Goal: Complete application form: Complete application form

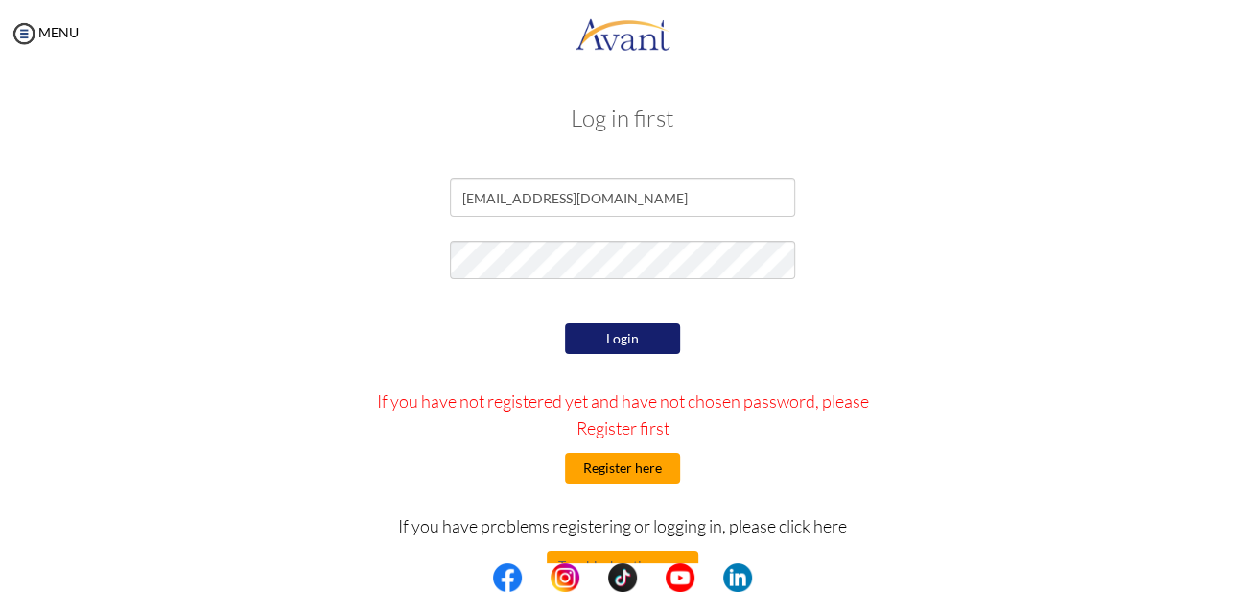
click at [617, 473] on button "Register here" at bounding box center [622, 468] width 115 height 31
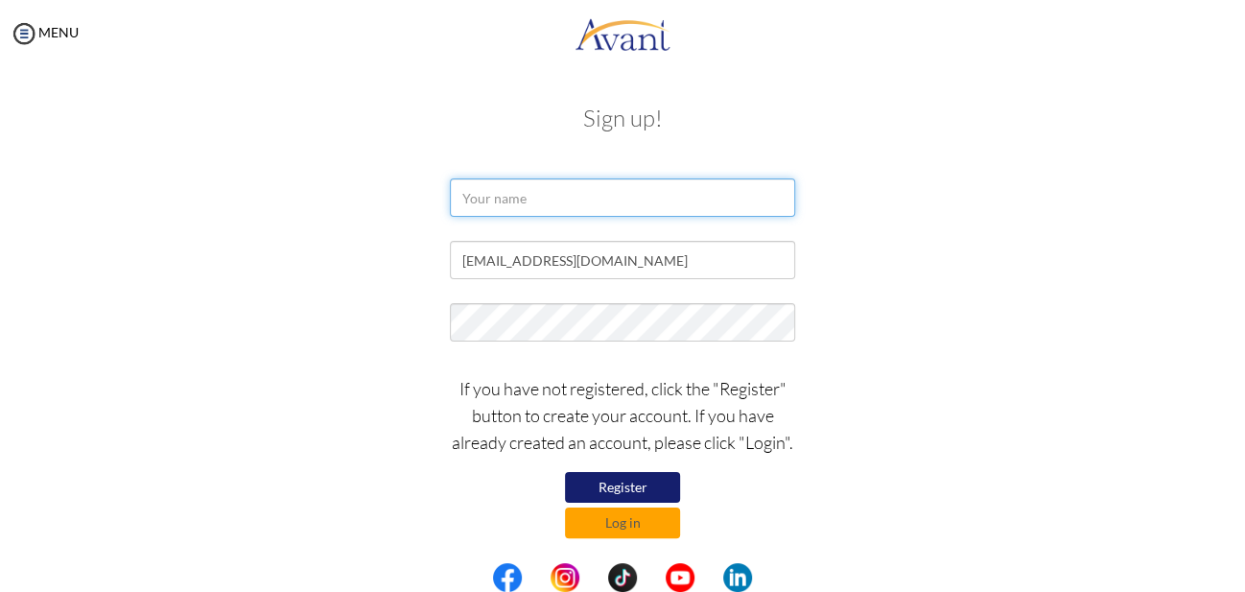
click at [516, 197] on input "text" at bounding box center [622, 197] width 345 height 38
drag, startPoint x: 516, startPoint y: 197, endPoint x: 536, endPoint y: 268, distance: 73.8
click at [536, 217] on input "AMPHREY KIVAYILU" at bounding box center [622, 197] width 345 height 38
type input "AMPHREY KIVAYILU"
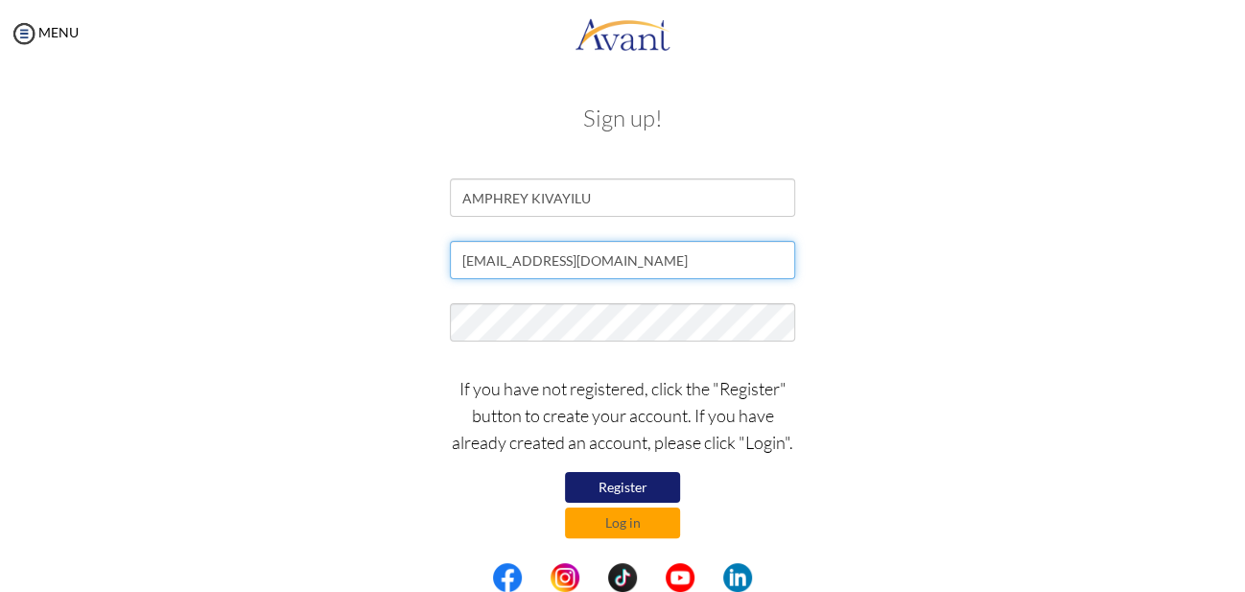
click at [536, 268] on input "[EMAIL_ADDRESS][DOMAIN_NAME]" at bounding box center [622, 260] width 345 height 38
click at [461, 262] on input "[EMAIL_ADDRESS][DOMAIN_NAME]" at bounding box center [622, 260] width 345 height 38
type input "[EMAIL_ADDRESS][DOMAIN_NAME]"
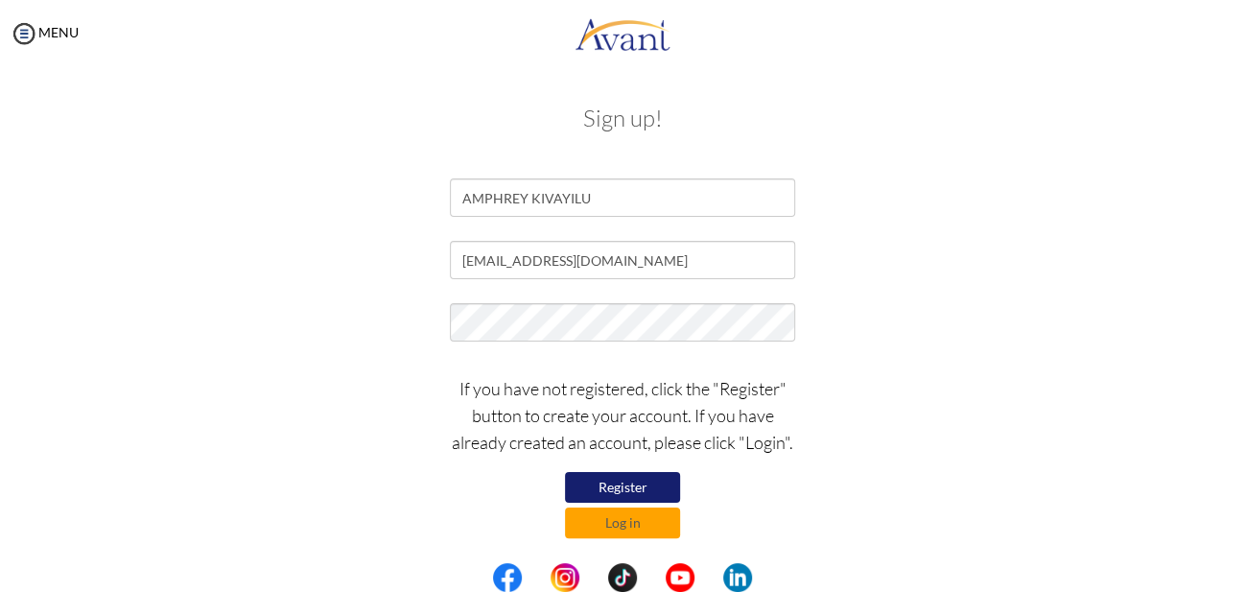
click at [629, 492] on button "Register" at bounding box center [622, 487] width 115 height 31
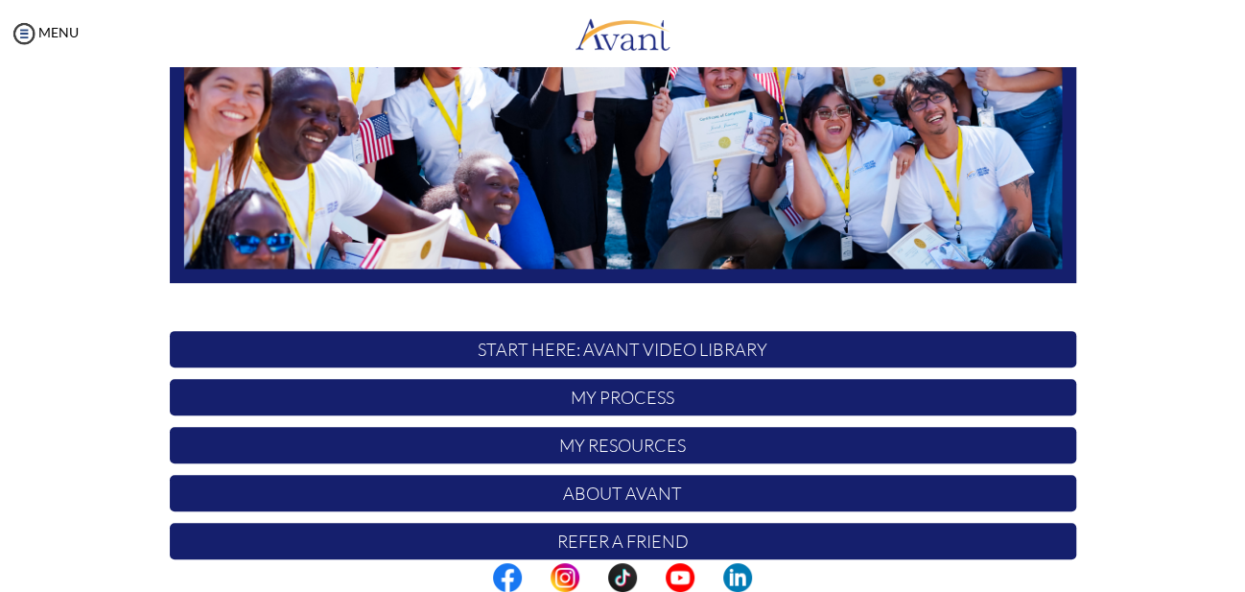
scroll to position [474, 0]
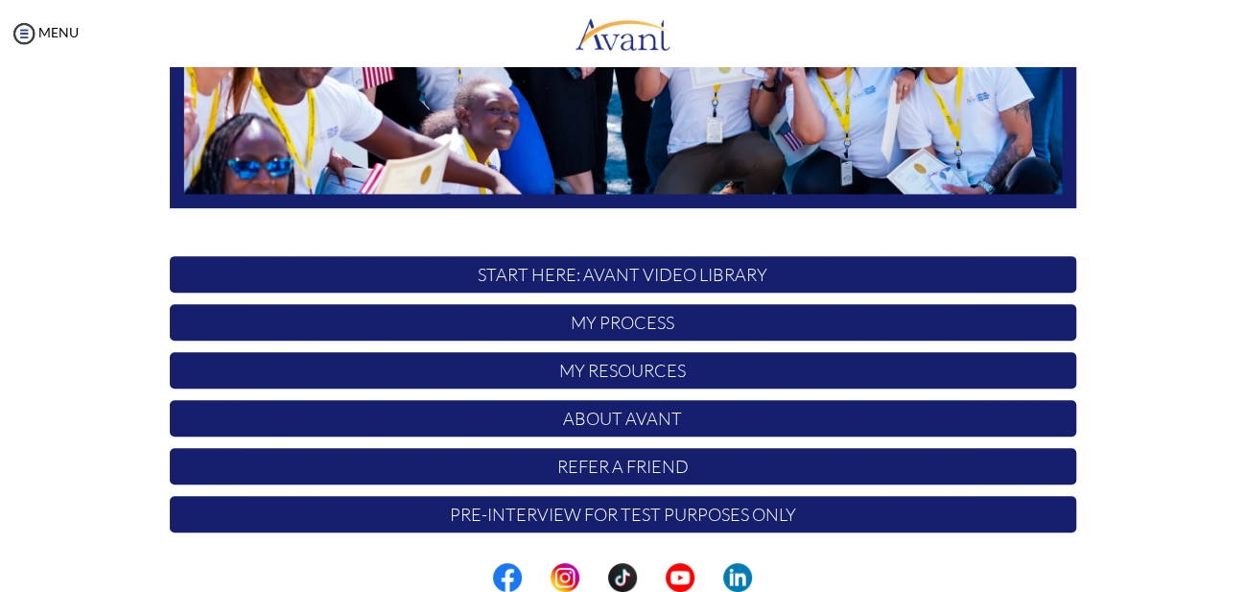
click at [631, 316] on p "My Process" at bounding box center [623, 322] width 906 height 36
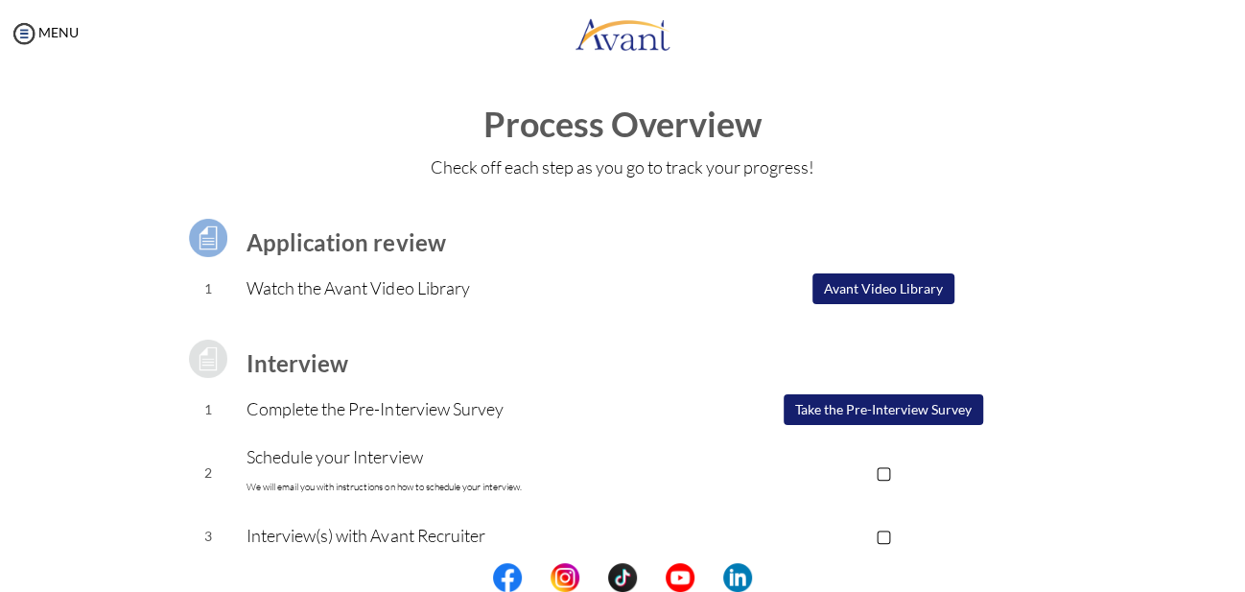
click at [829, 421] on button "Take the Pre-Interview Survey" at bounding box center [882, 409] width 199 height 31
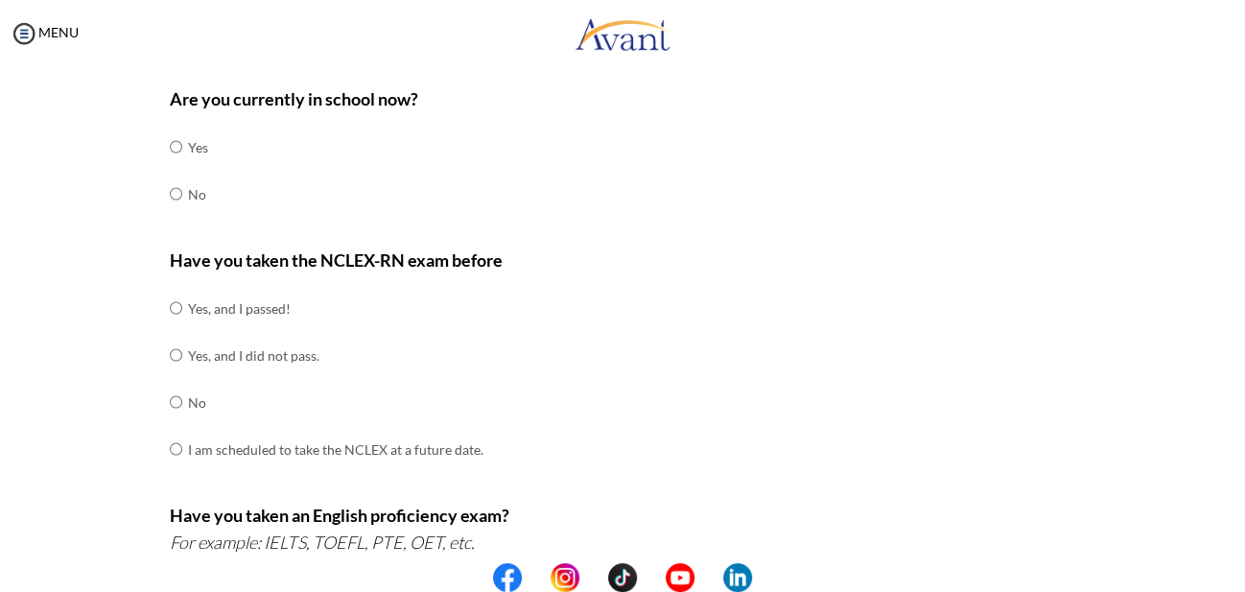
scroll to position [91, 0]
click at [170, 143] on input "radio" at bounding box center [176, 146] width 12 height 38
radio input "true"
click at [170, 191] on input "radio" at bounding box center [176, 193] width 12 height 38
radio input "true"
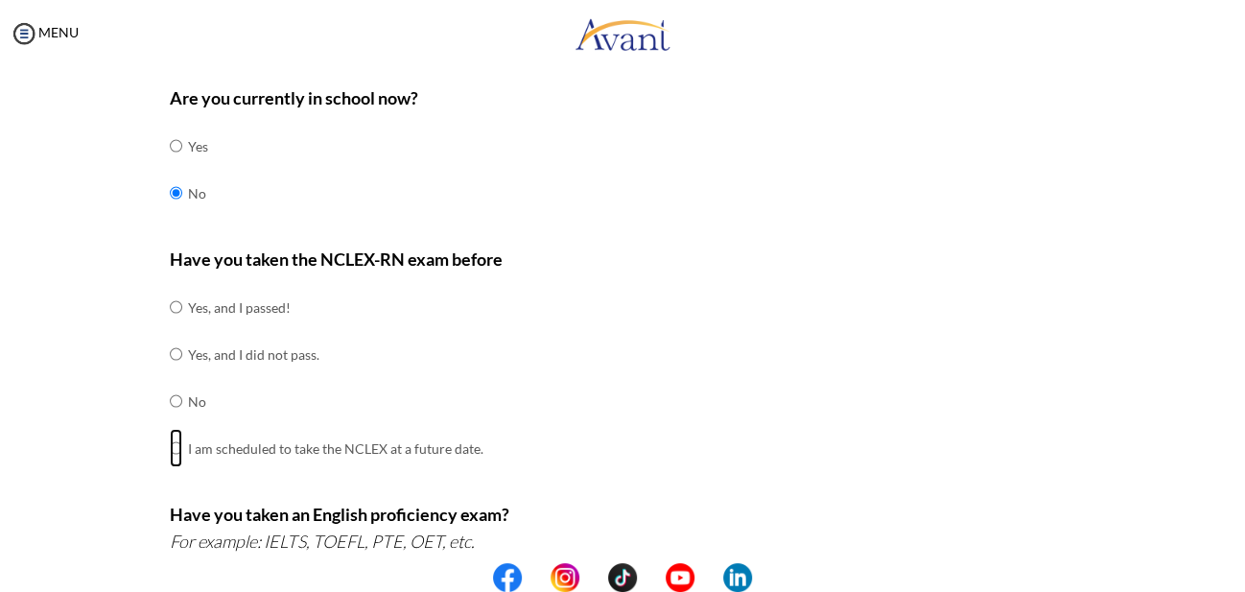
click at [170, 440] on input "radio" at bounding box center [176, 448] width 12 height 38
radio input "true"
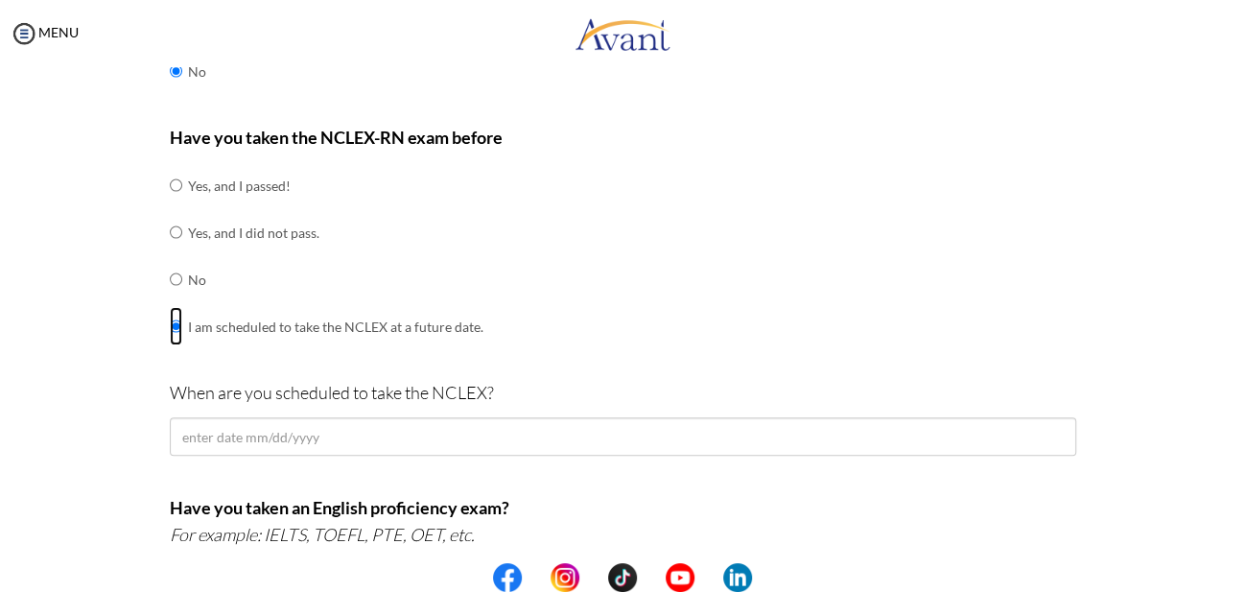
scroll to position [221, 0]
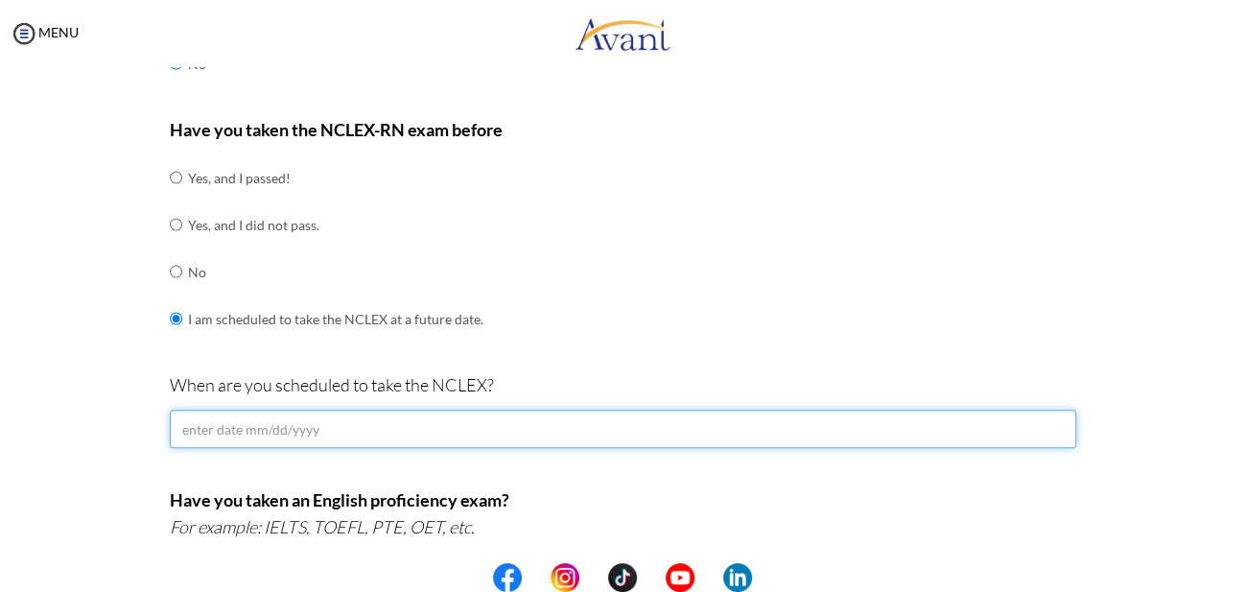
click at [337, 427] on input "text" at bounding box center [623, 428] width 906 height 38
type input "[DATE]"
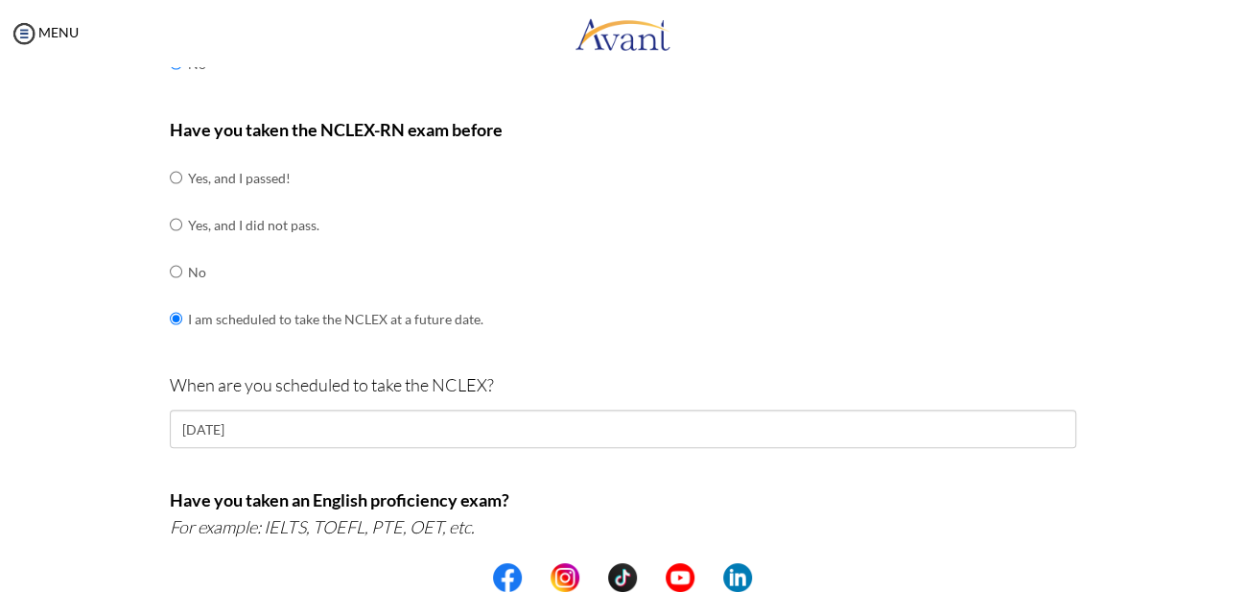
click at [0, 0] on div at bounding box center [0, 0] width 0 height 0
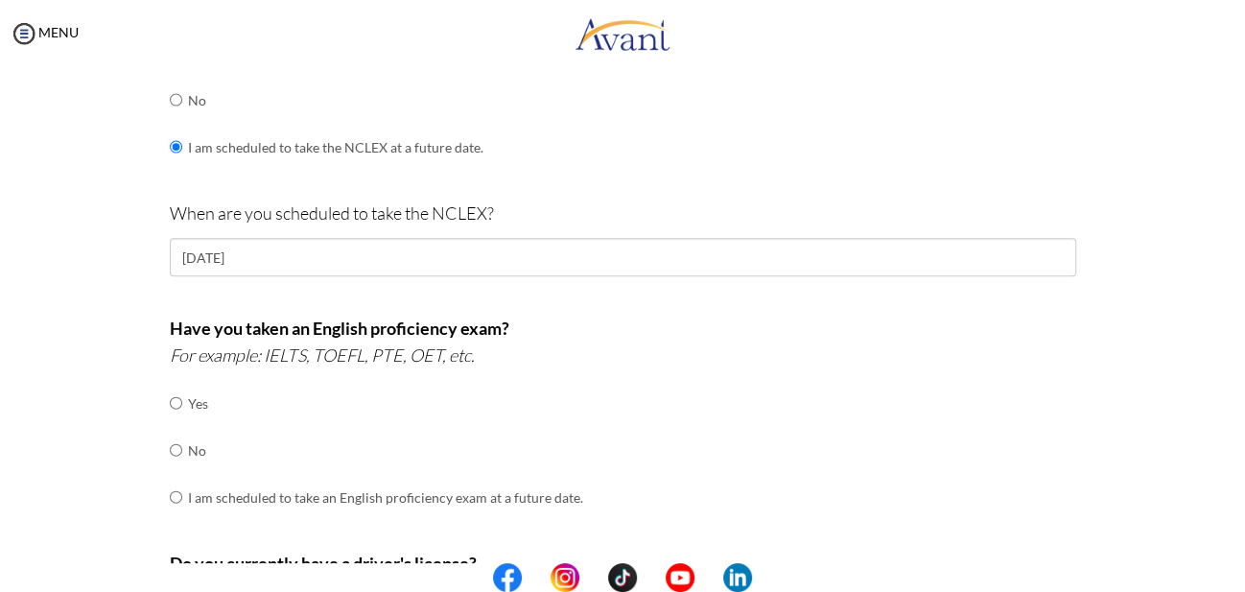
scroll to position [411, 0]
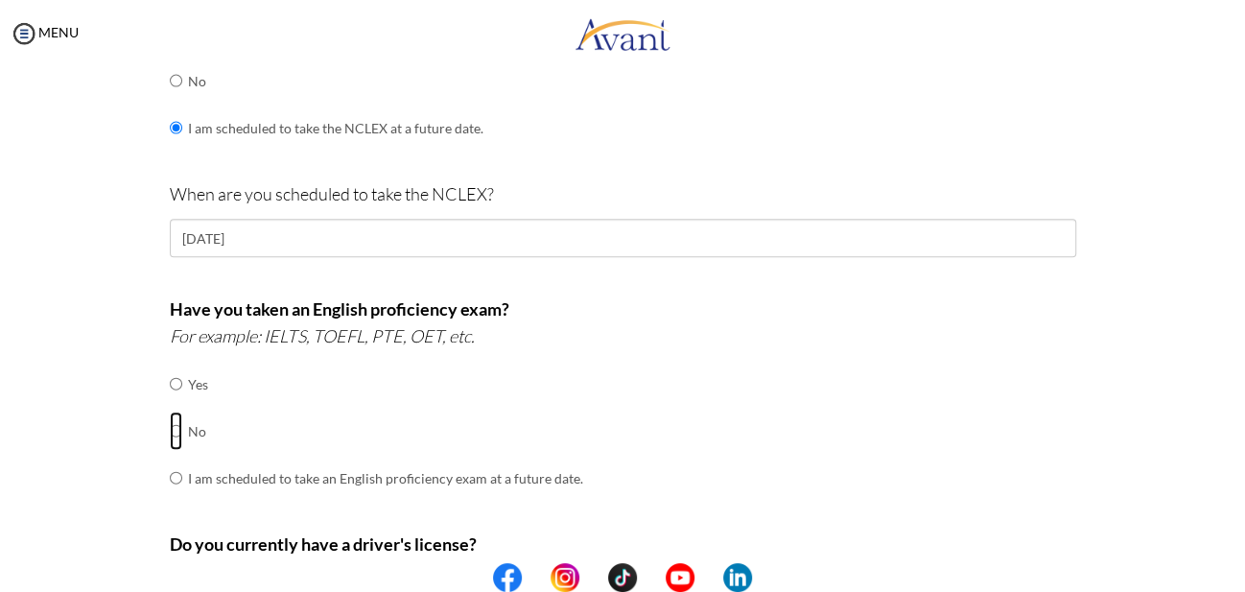
click at [170, 418] on input "radio" at bounding box center [176, 430] width 12 height 38
radio input "true"
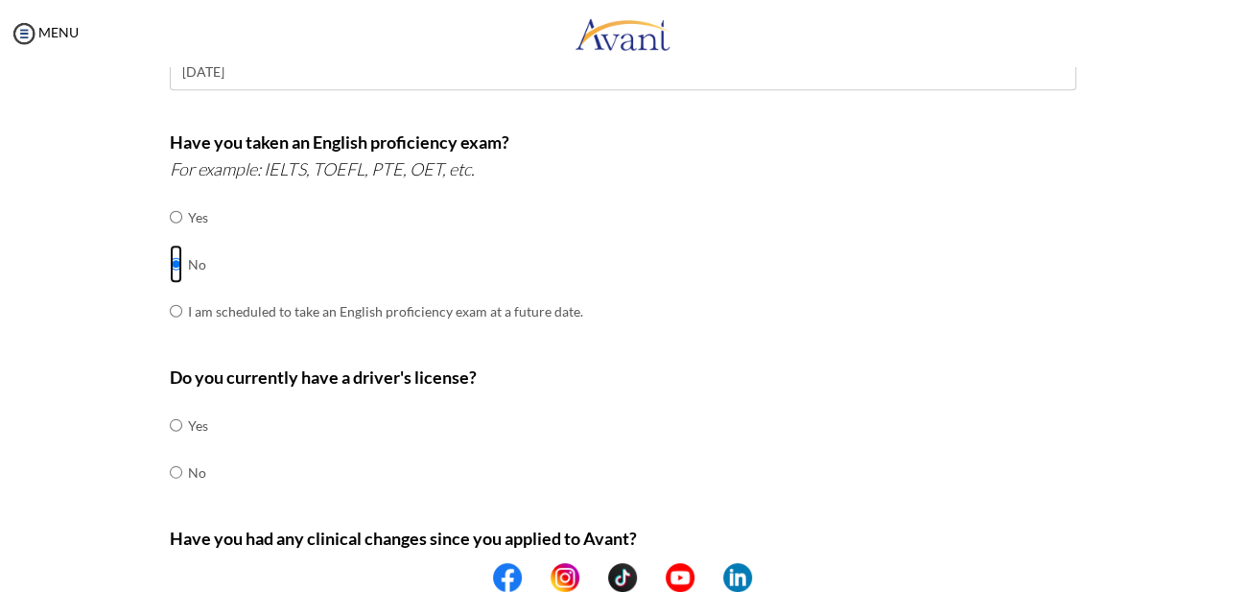
scroll to position [583, 0]
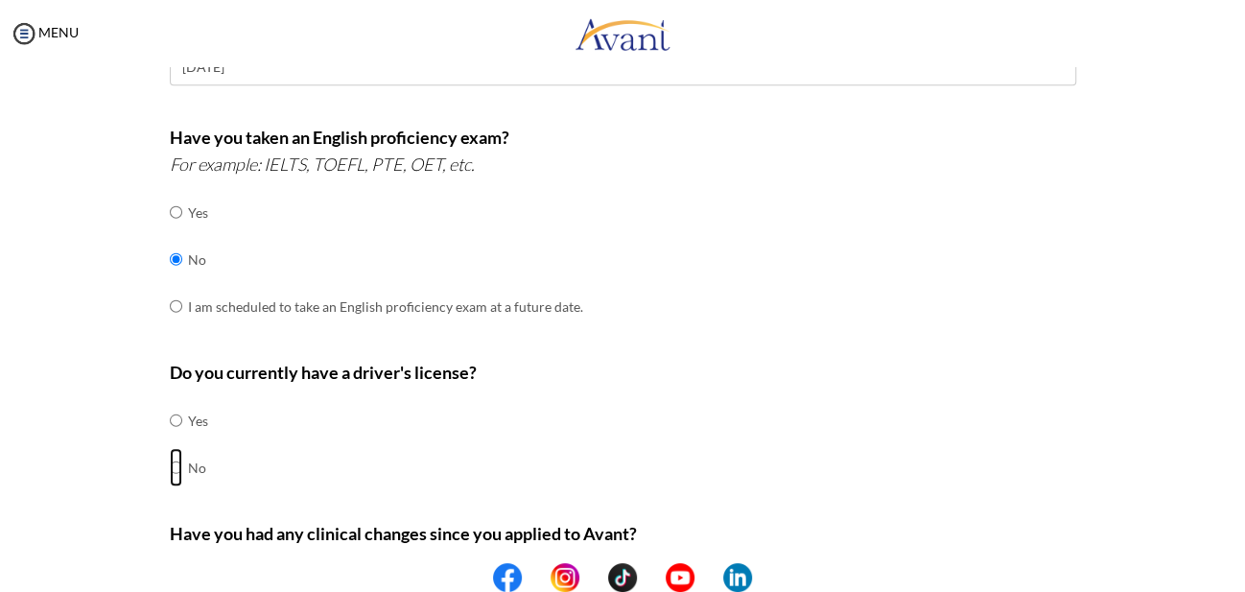
click at [170, 452] on input "radio" at bounding box center [176, 467] width 12 height 38
radio input "true"
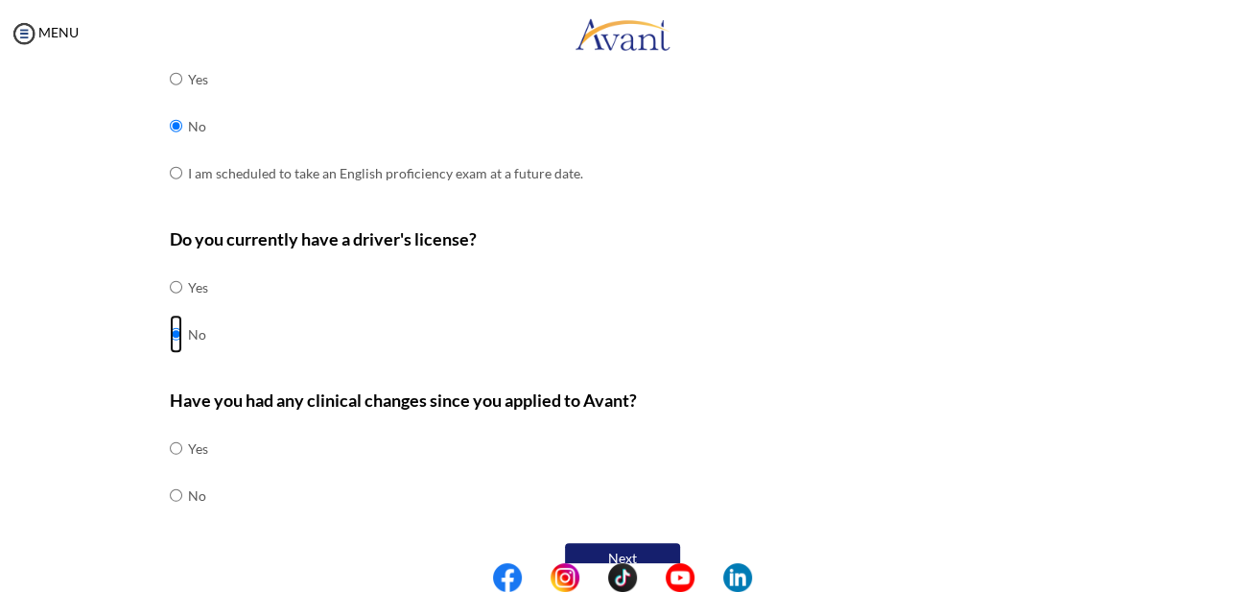
scroll to position [723, 0]
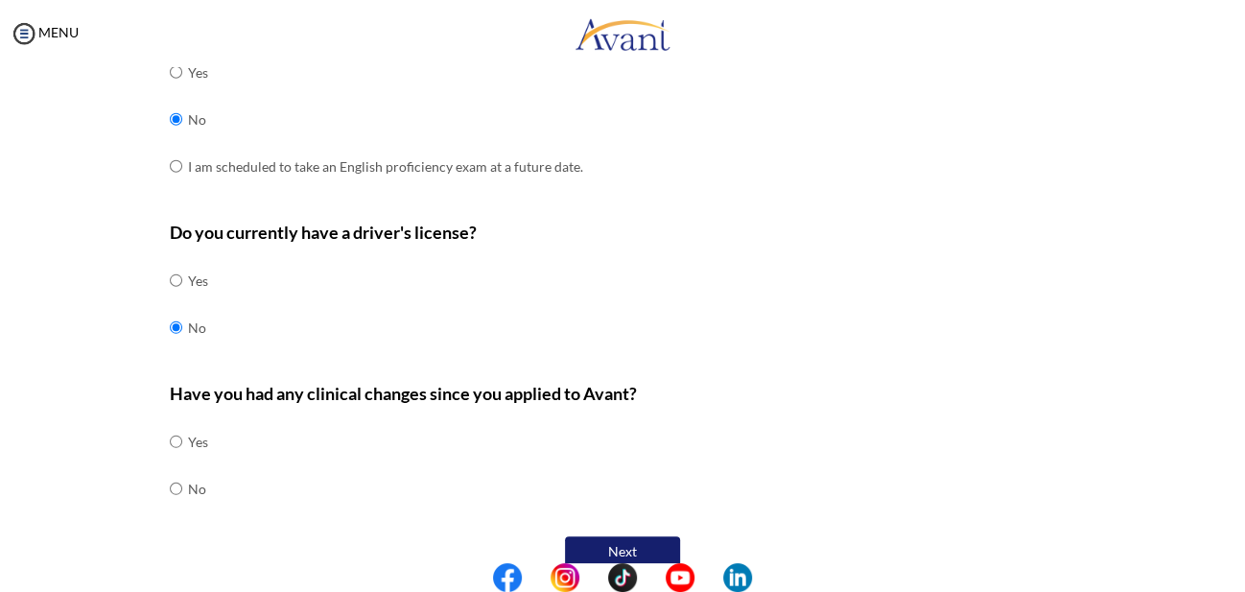
click at [160, 468] on div "Are you currently in school now? Yes No Have you taken the NCLEX-RN exam before…" at bounding box center [622, 7] width 935 height 1129
click at [170, 469] on input "radio" at bounding box center [176, 488] width 12 height 38
radio input "true"
click at [629, 536] on button "Next" at bounding box center [622, 551] width 115 height 31
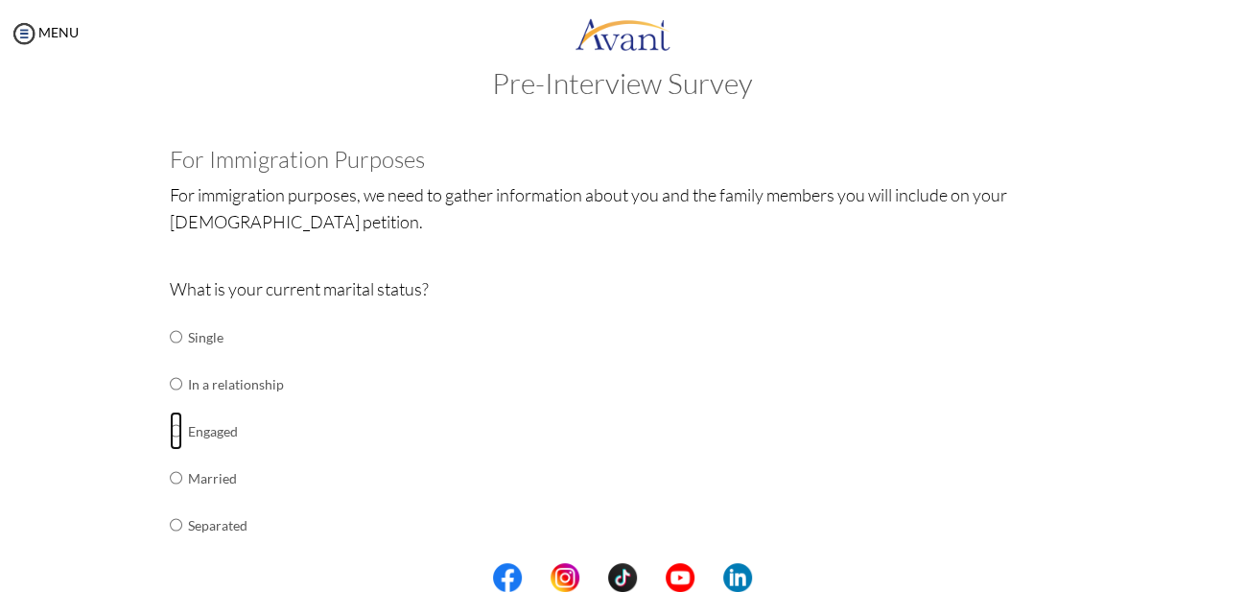
click at [174, 429] on input "radio" at bounding box center [176, 430] width 12 height 38
radio input "true"
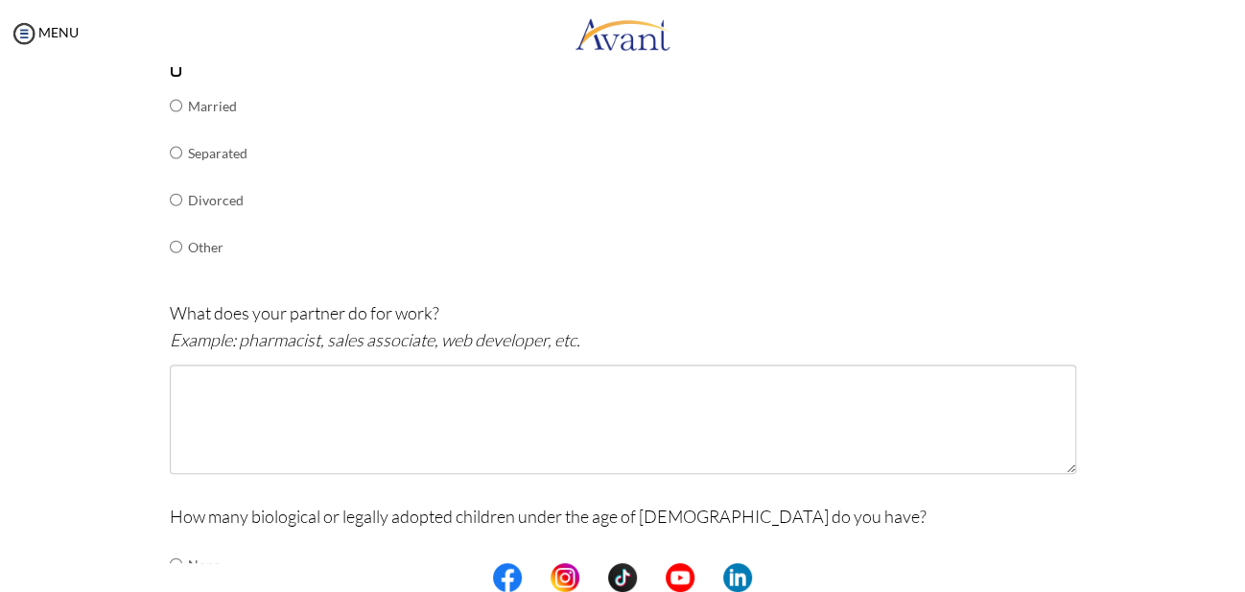
scroll to position [463, 0]
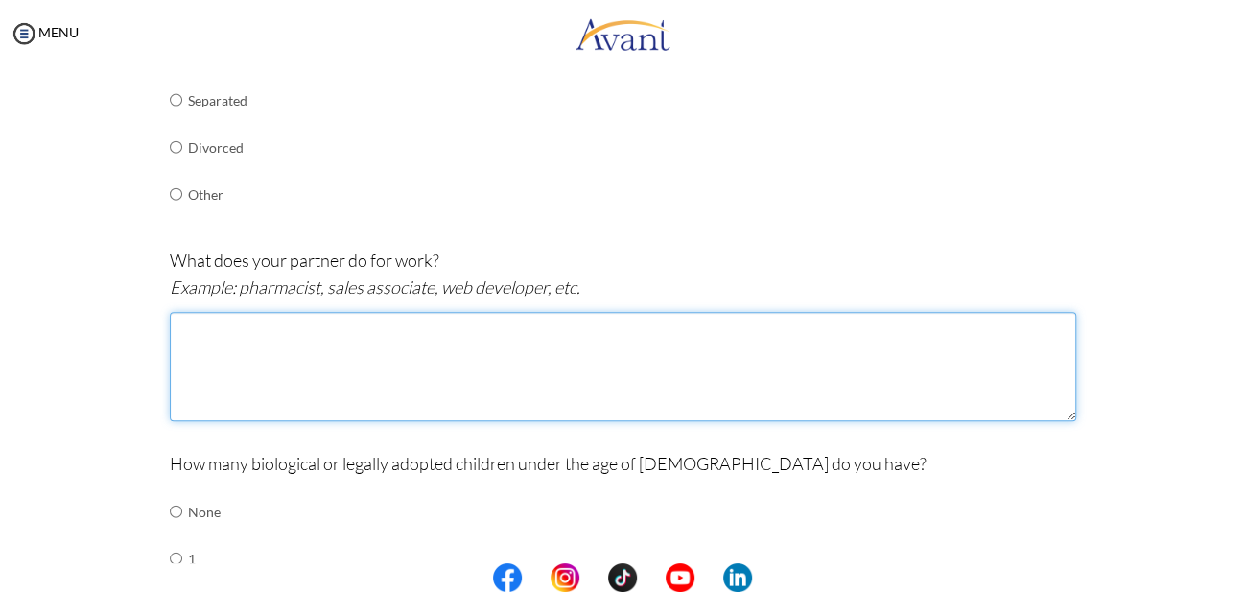
click at [319, 346] on textarea at bounding box center [623, 366] width 906 height 109
type textarea "a"
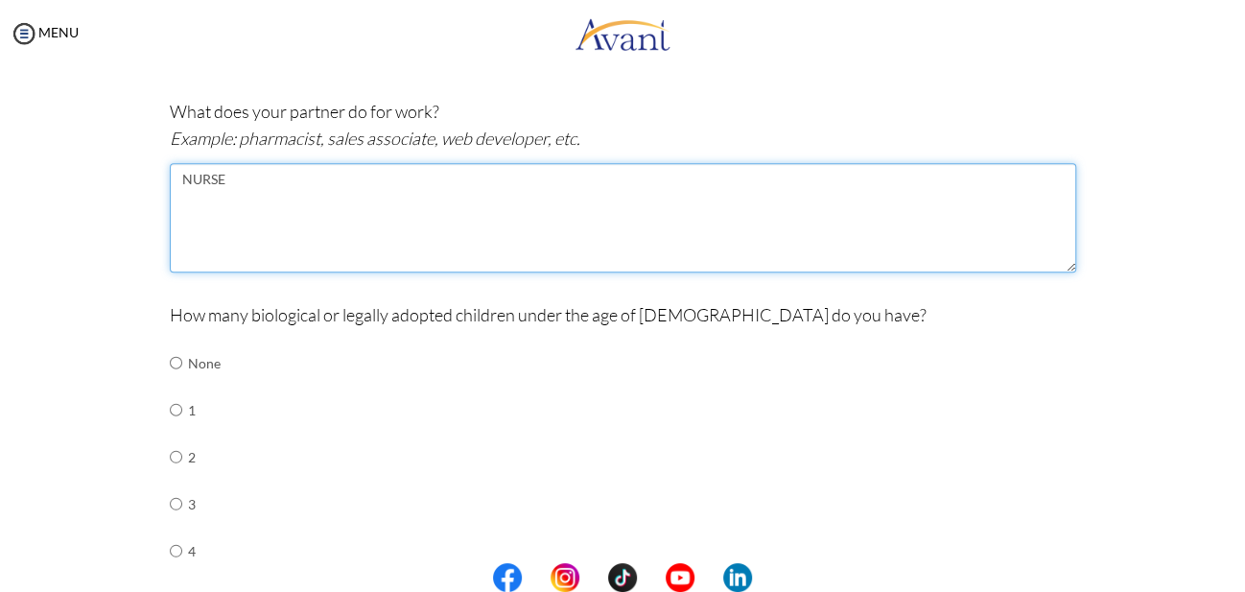
scroll to position [826, 0]
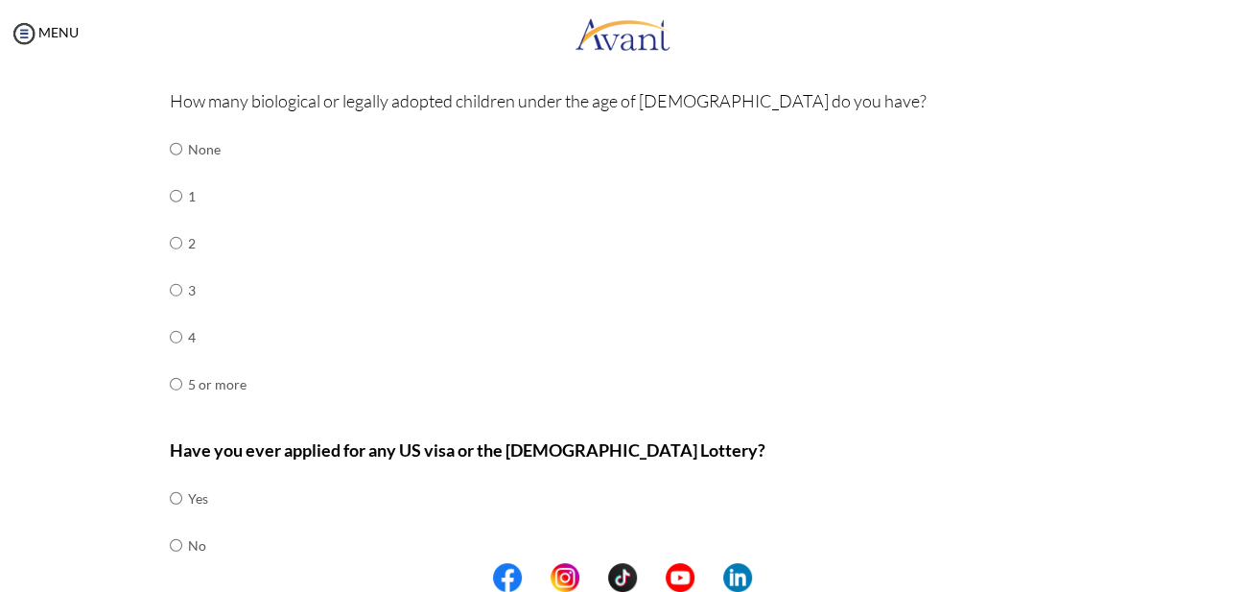
type textarea "NURSE"
click at [172, 141] on input "radio" at bounding box center [176, 148] width 12 height 38
radio input "true"
click at [170, 478] on input "radio" at bounding box center [176, 497] width 12 height 38
radio input "true"
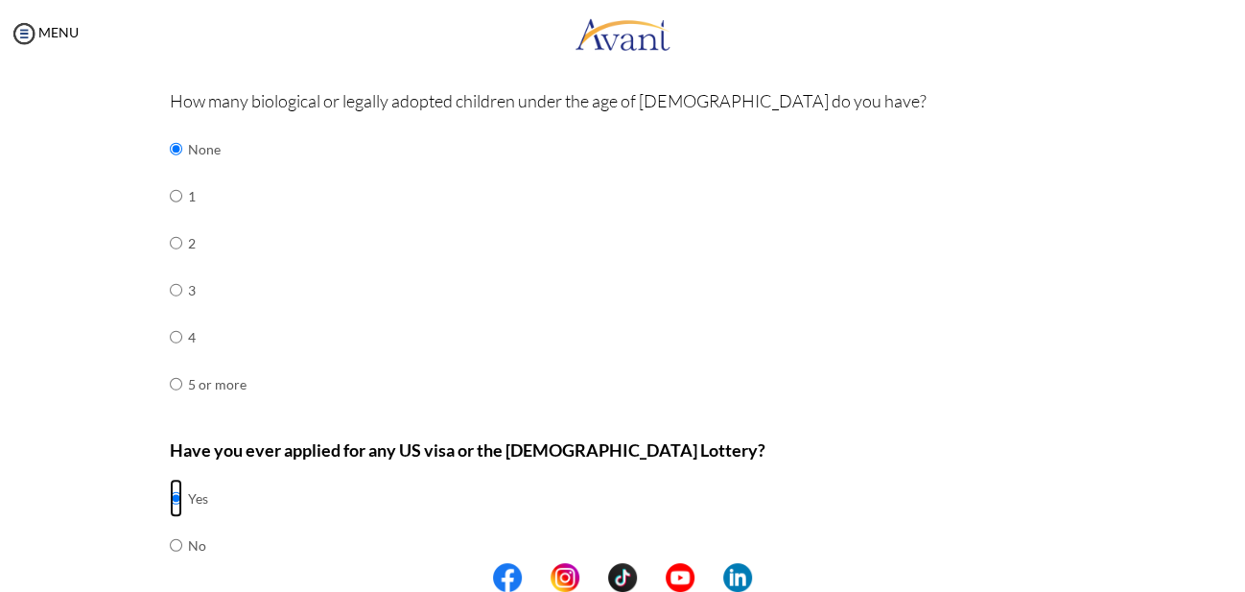
scroll to position [886, 0]
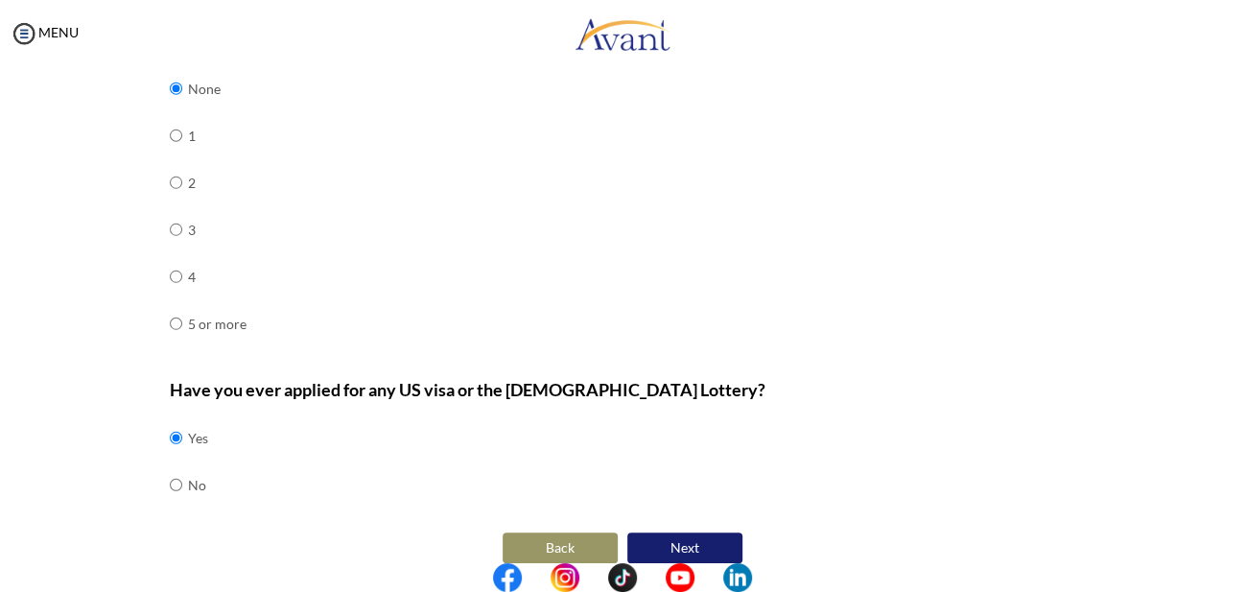
click at [695, 532] on button "Next" at bounding box center [684, 547] width 115 height 31
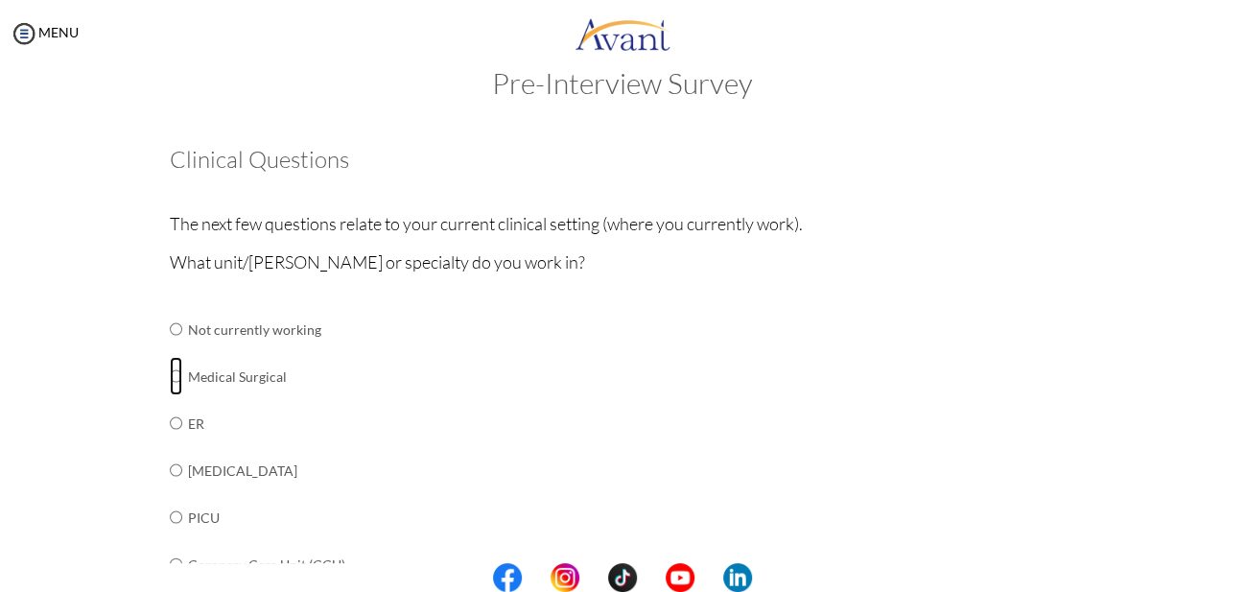
click at [170, 377] on input "radio" at bounding box center [176, 376] width 12 height 38
radio input "true"
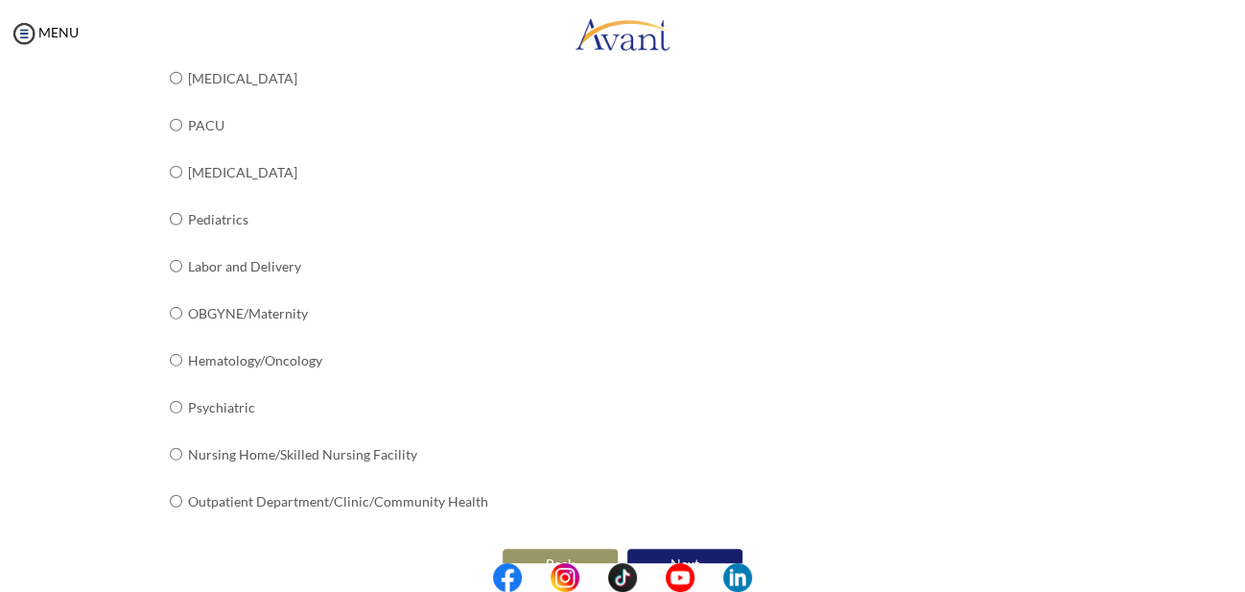
scroll to position [767, 0]
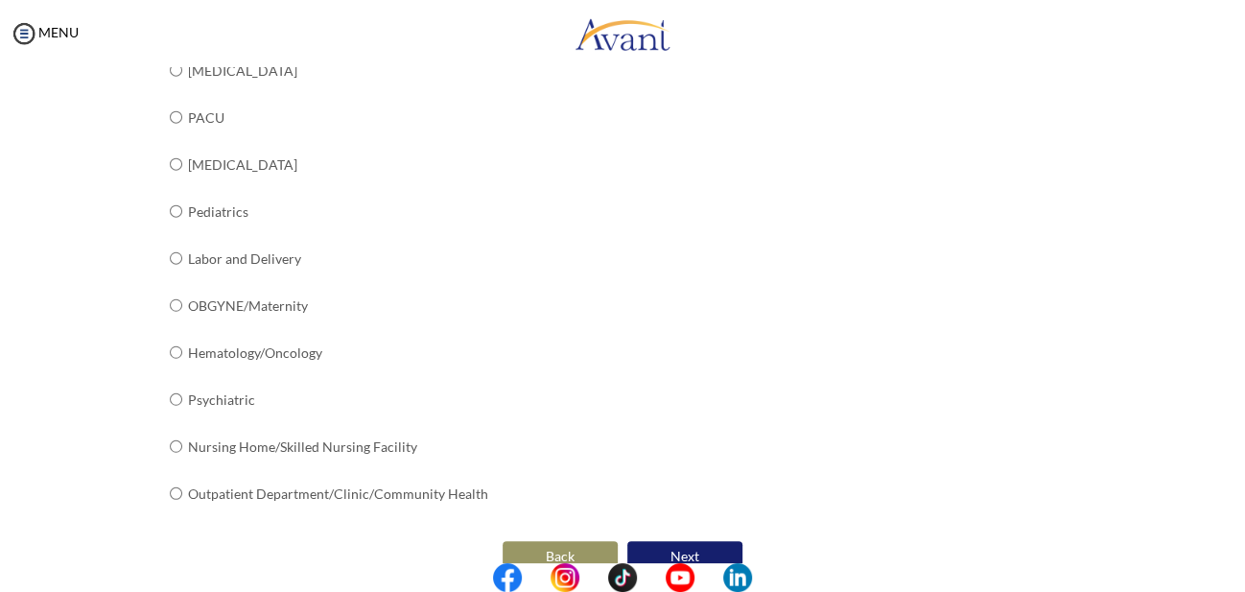
click at [666, 541] on button "Next" at bounding box center [684, 556] width 115 height 31
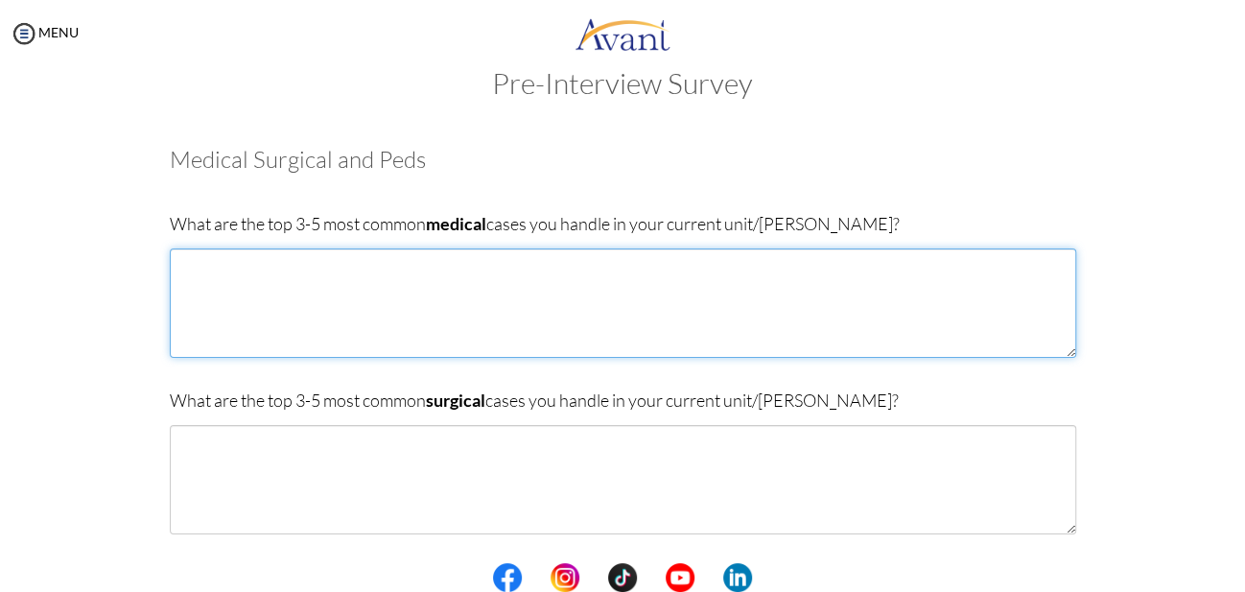
click at [342, 299] on textarea at bounding box center [623, 302] width 906 height 109
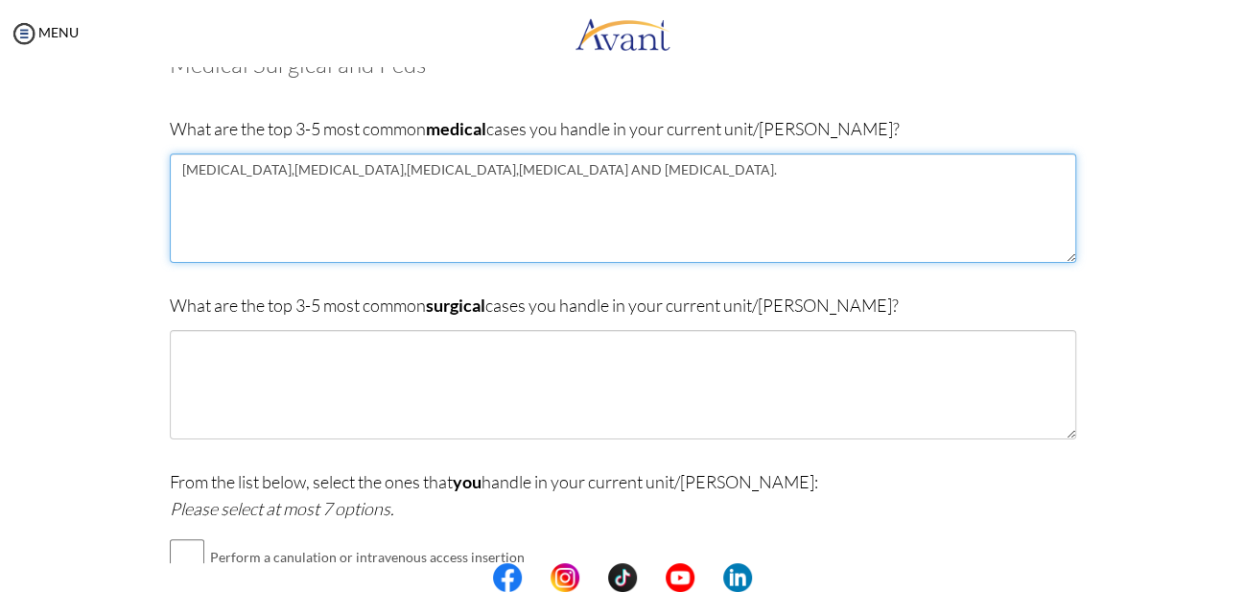
scroll to position [128, 0]
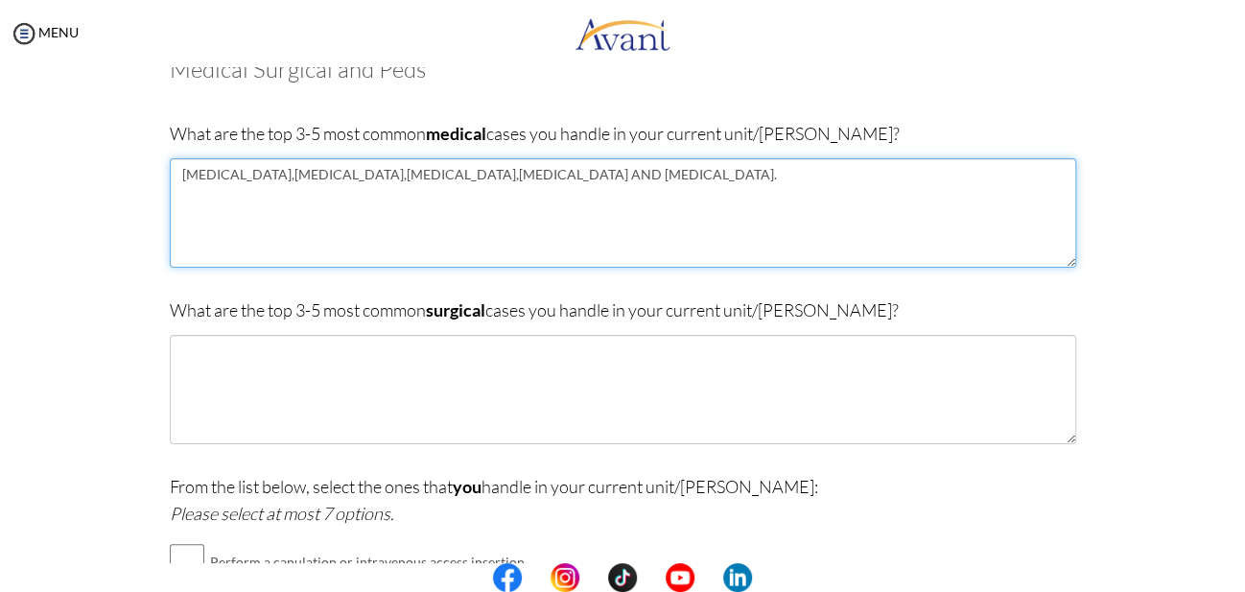
type textarea "[MEDICAL_DATA],[MEDICAL_DATA],[MEDICAL_DATA],[MEDICAL_DATA] AND [MEDICAL_DATA]."
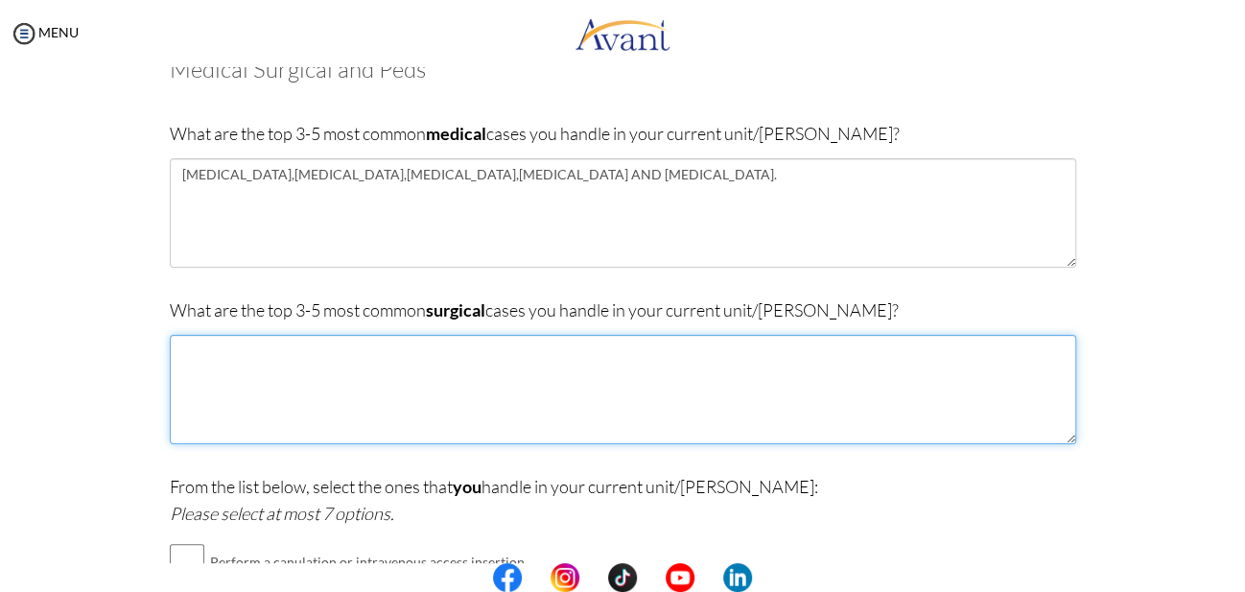
click at [335, 355] on textarea at bounding box center [623, 389] width 906 height 109
click at [215, 354] on textarea "HERNIORAPHY," at bounding box center [623, 389] width 906 height 109
click at [248, 347] on textarea "HERNIORAPHY," at bounding box center [623, 389] width 906 height 109
click at [211, 363] on textarea "HERNIORAPHY," at bounding box center [623, 389] width 906 height 109
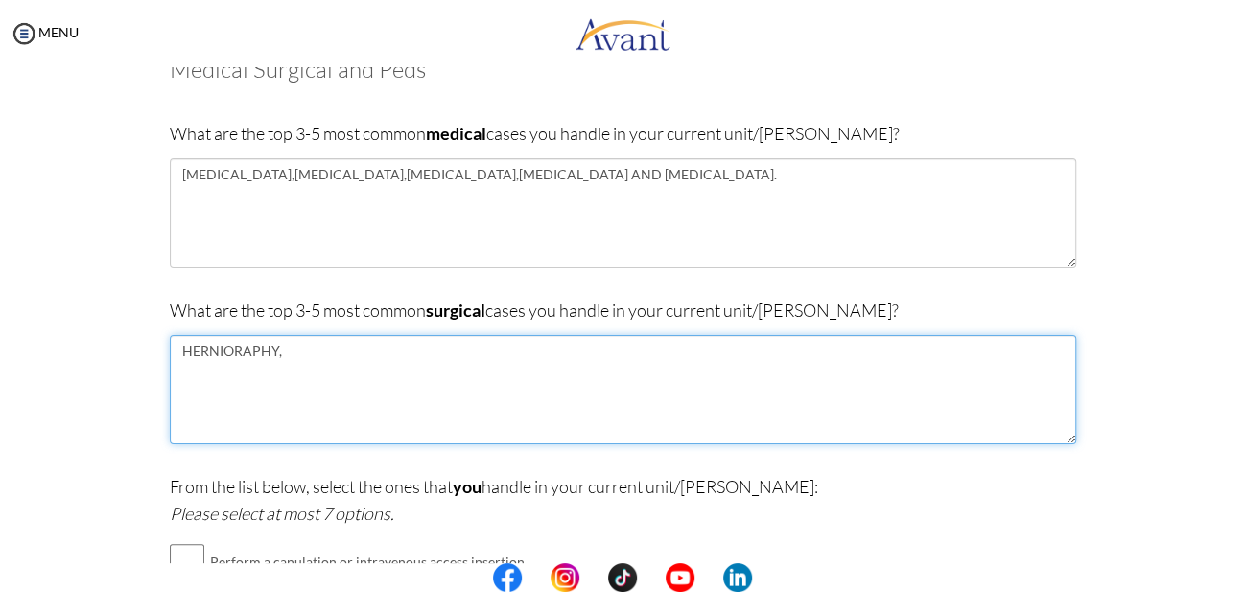
click at [288, 353] on textarea "HERNIORAPHY," at bounding box center [623, 389] width 906 height 109
click at [229, 354] on textarea "HERNIORAPHY, APENDES" at bounding box center [623, 389] width 906 height 109
click at [305, 349] on textarea "HERNIORRAPHY, APENDES" at bounding box center [623, 389] width 906 height 109
click at [362, 353] on textarea "HERNIORRAPHY, APPENDES" at bounding box center [623, 389] width 906 height 109
click at [347, 345] on textarea "HERNIORRAPHY, APPENDOCTOMY" at bounding box center [623, 389] width 906 height 109
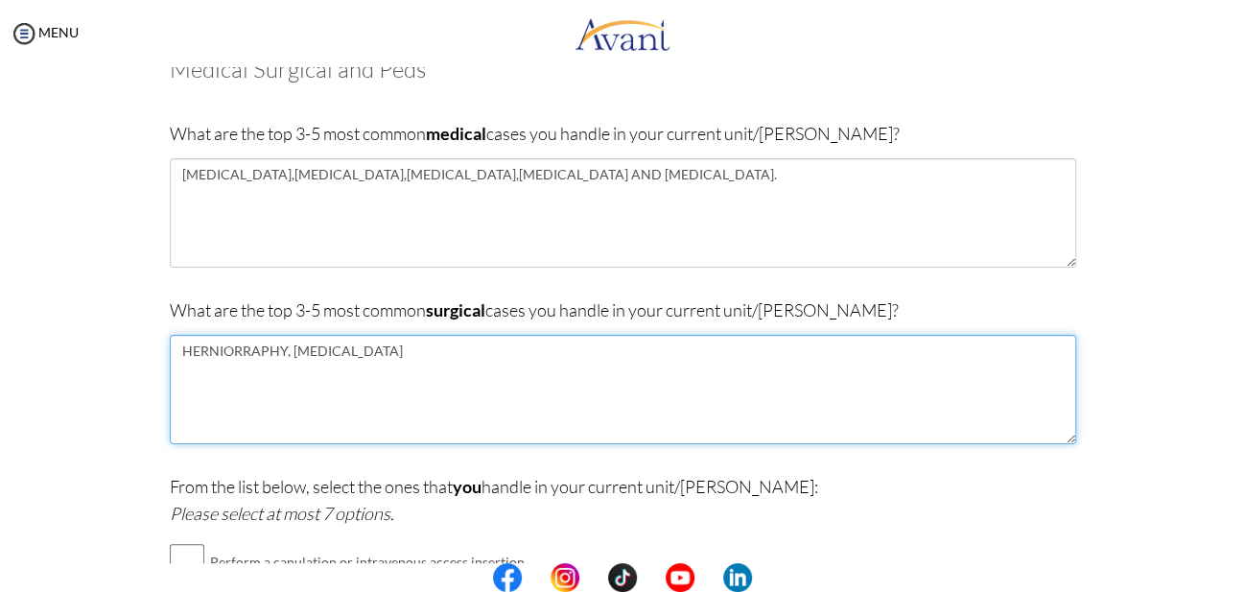
click at [398, 351] on textarea "HERNIORRAPHY, [MEDICAL_DATA]" at bounding box center [623, 389] width 906 height 109
click at [567, 352] on textarea "HERNIORRAPHY, [MEDICAL_DATA],COLONOSTOMY,SURGICAL DEBRIDMENT" at bounding box center [623, 389] width 906 height 109
click at [659, 356] on textarea "HERNIORRAPHY, [MEDICAL_DATA],COLONOSTOMY,WOUND DEBRIDMENT" at bounding box center [623, 389] width 906 height 109
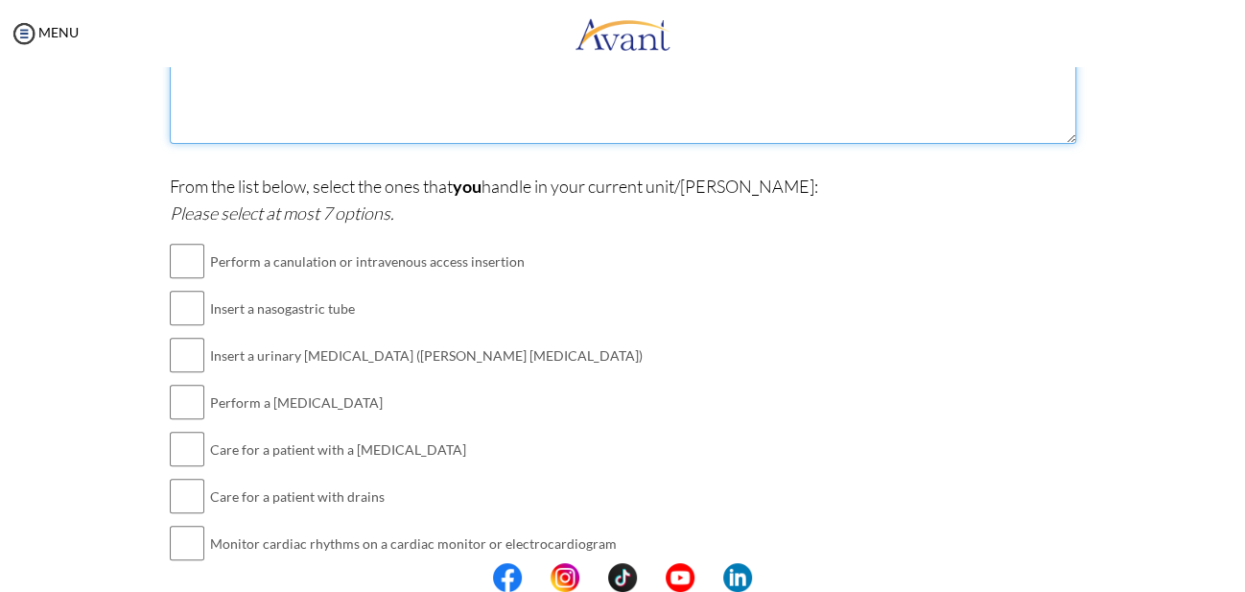
scroll to position [438, 0]
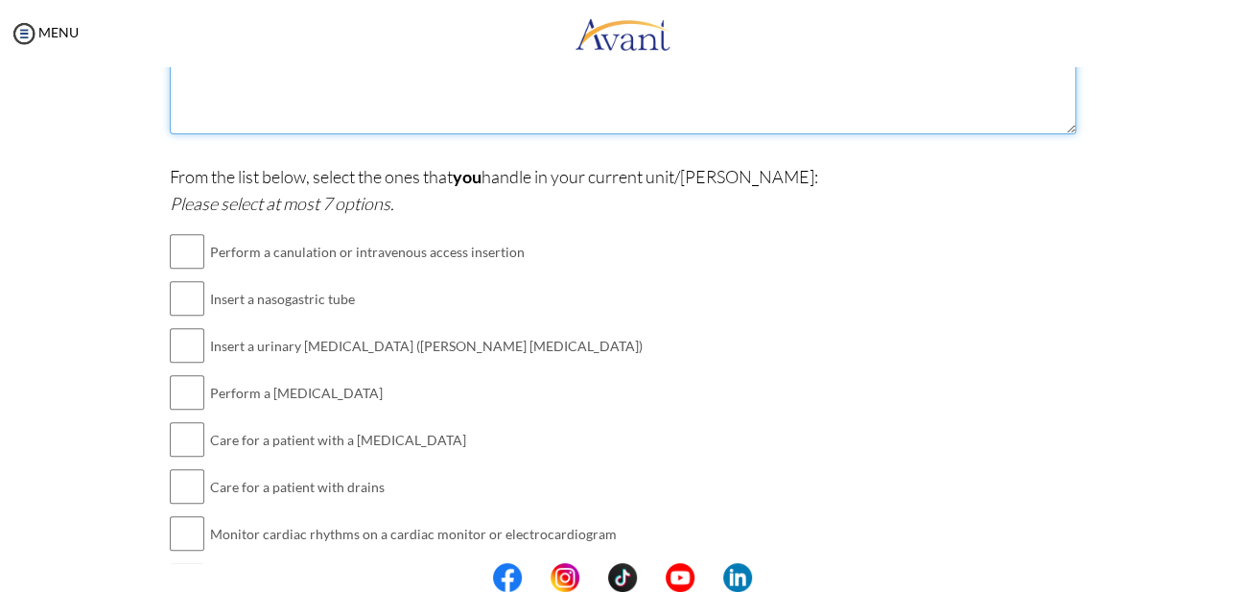
type textarea "HERNIORRAPHY, [MEDICAL_DATA],COLONOSTOMY,WOUND DEBRIDMENT,[MEDICAL_DATA]"
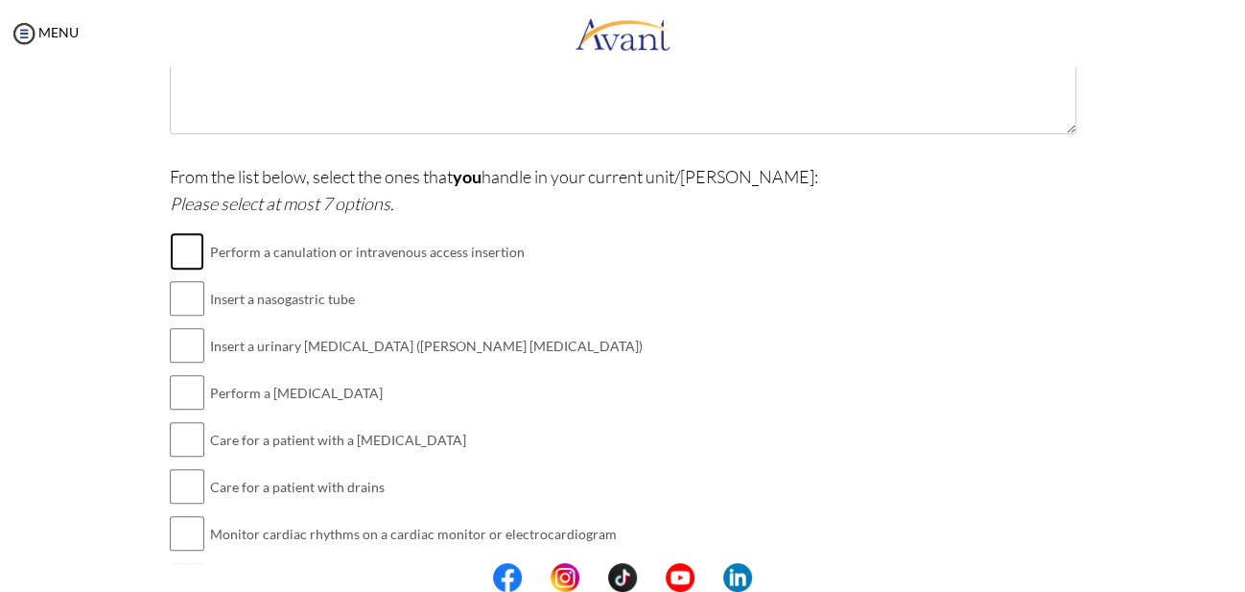
click at [182, 244] on input "checkbox" at bounding box center [187, 251] width 35 height 38
checkbox input "true"
click at [185, 291] on input "checkbox" at bounding box center [187, 298] width 35 height 38
checkbox input "true"
click at [176, 340] on input "checkbox" at bounding box center [187, 345] width 35 height 38
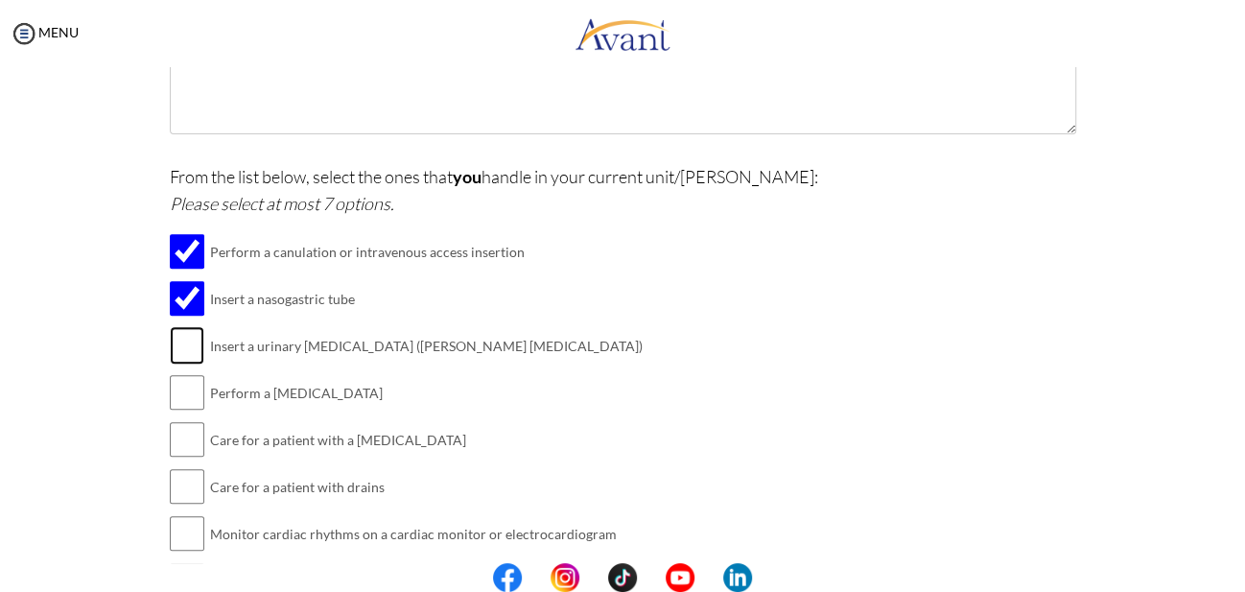
checkbox input "true"
click at [188, 389] on input "checkbox" at bounding box center [187, 392] width 35 height 38
checkbox input "true"
click at [174, 432] on input "checkbox" at bounding box center [187, 439] width 35 height 38
checkbox input "true"
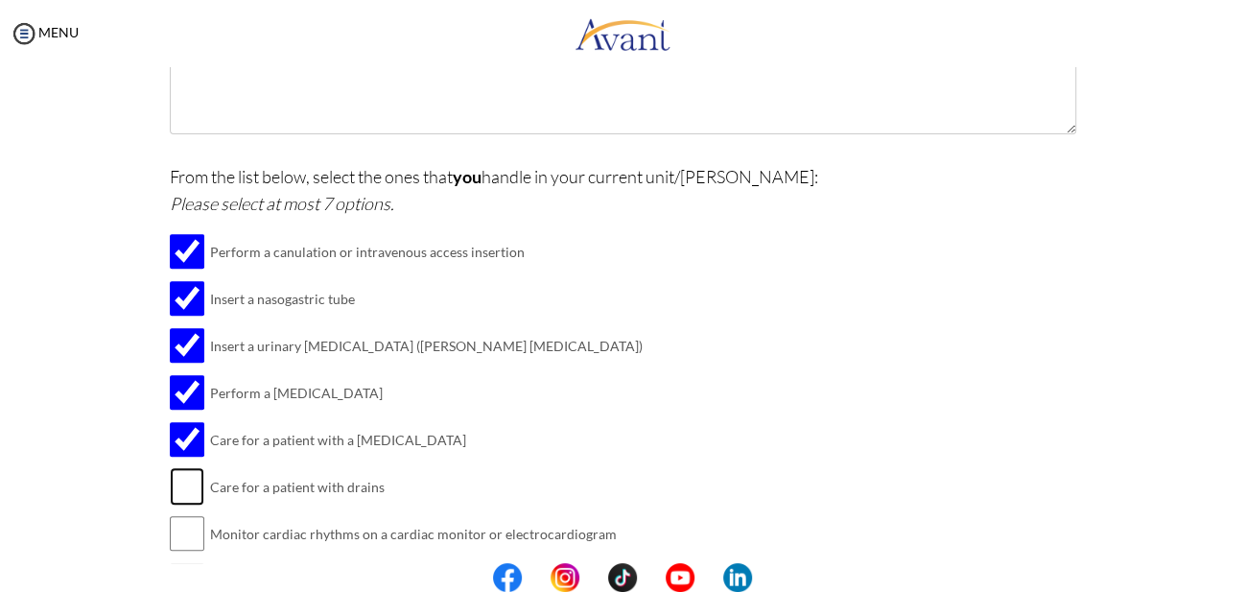
click at [179, 477] on input "checkbox" at bounding box center [187, 486] width 35 height 38
checkbox input "true"
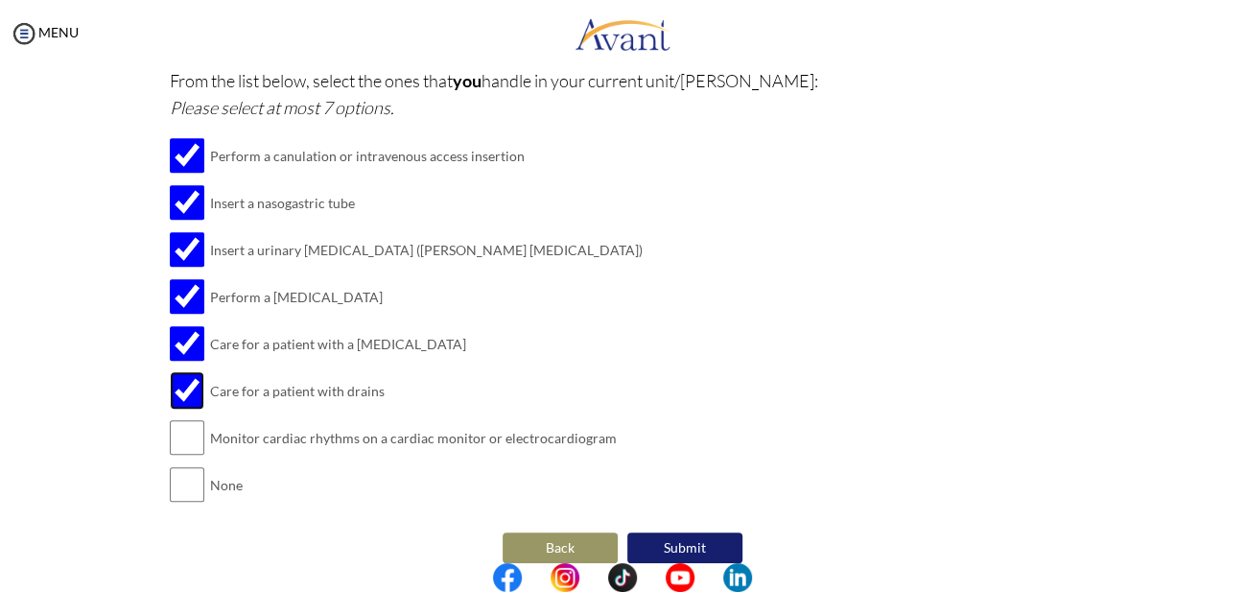
scroll to position [546, 0]
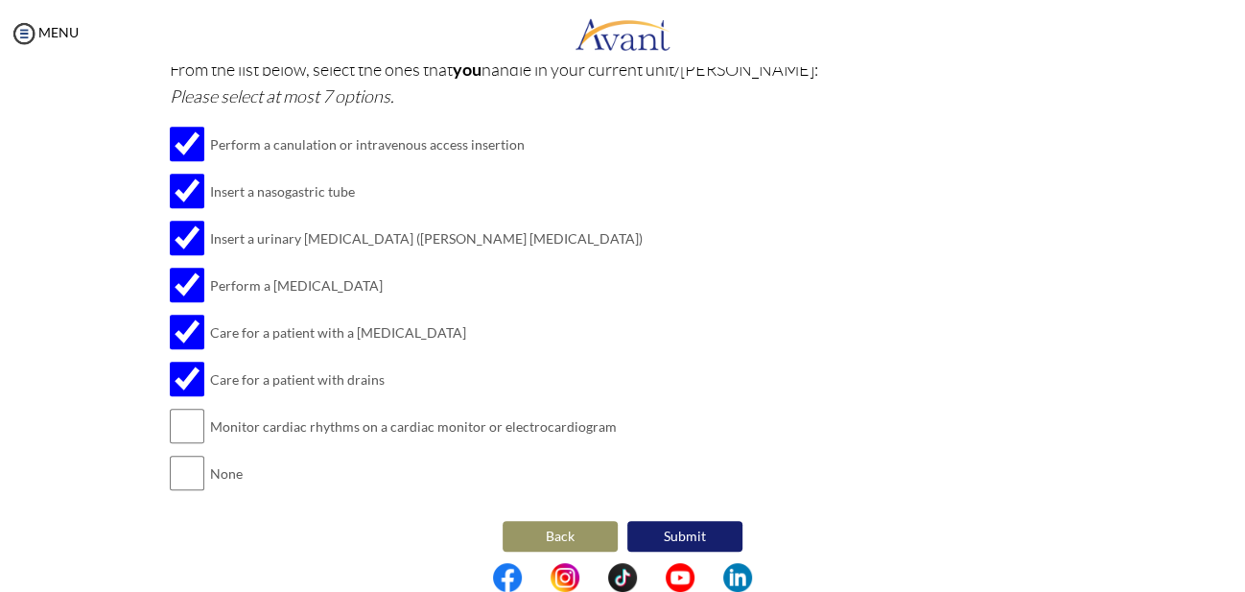
click at [670, 521] on button "Submit" at bounding box center [684, 536] width 115 height 31
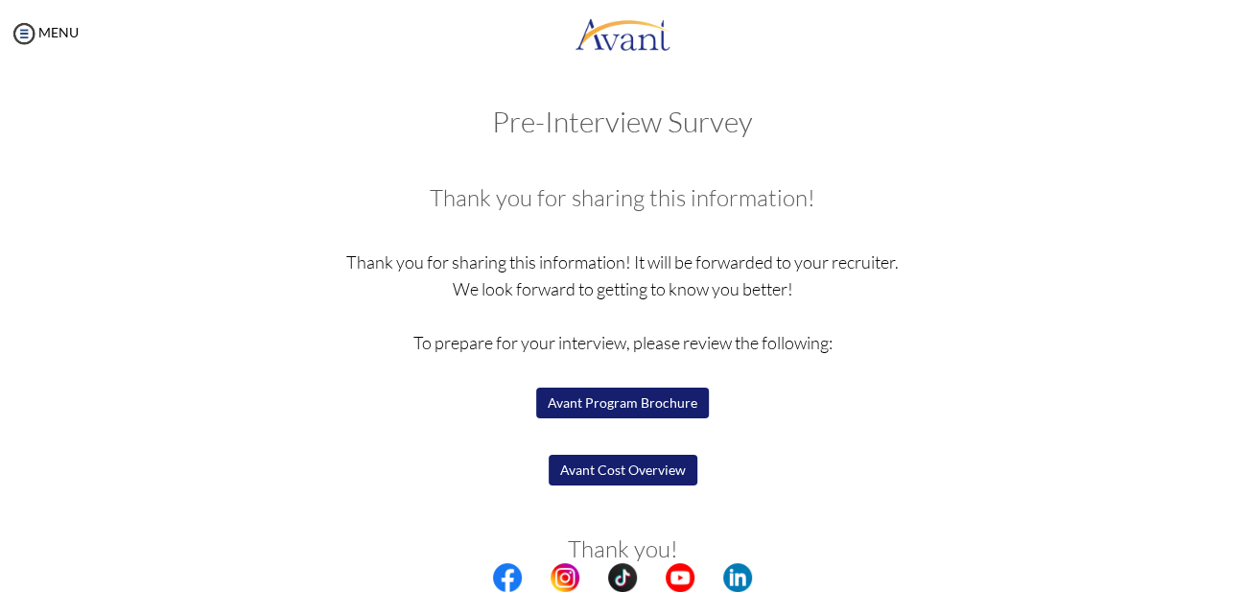
scroll to position [87, 0]
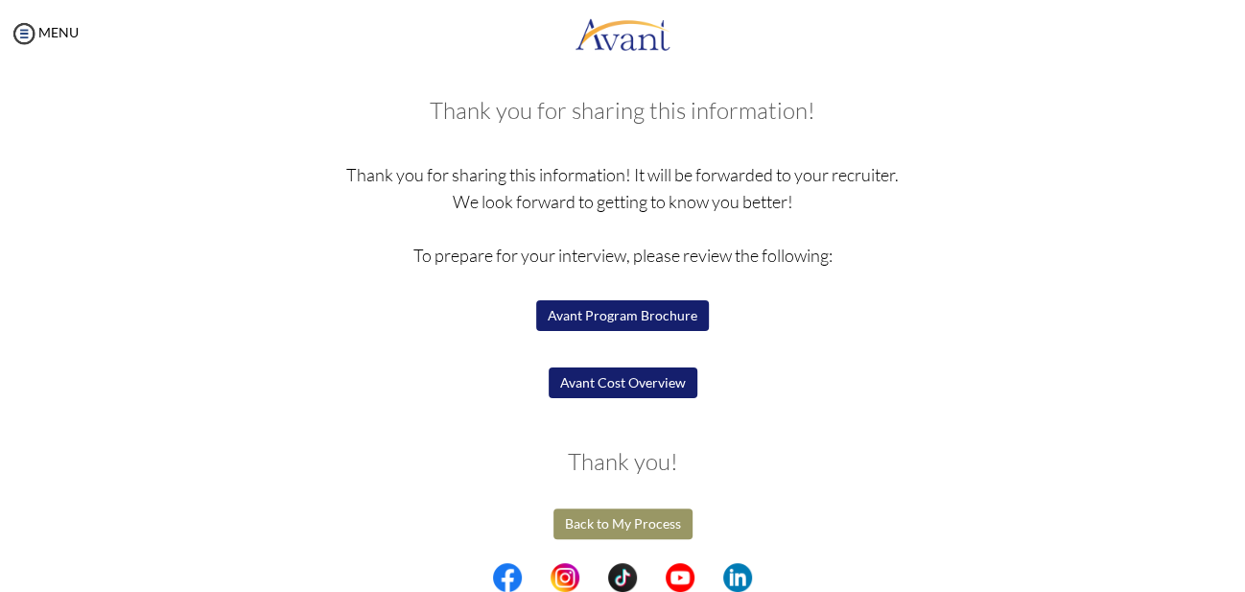
click at [608, 528] on button "Back to My Process" at bounding box center [622, 523] width 139 height 31
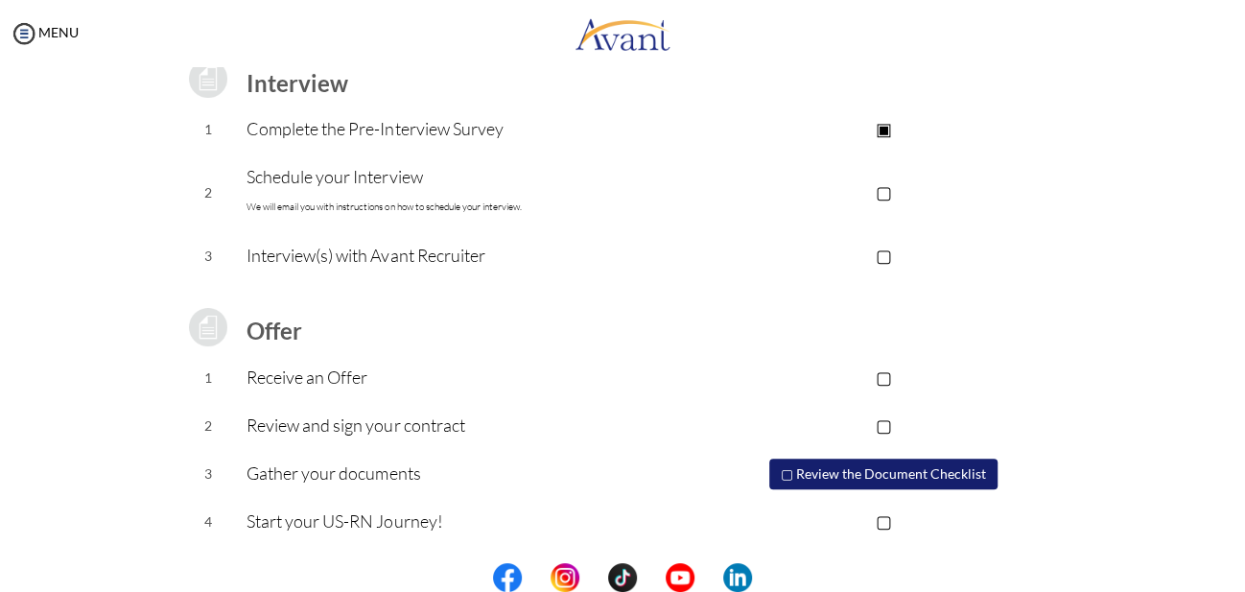
scroll to position [281, 0]
